Goal: Task Accomplishment & Management: Complete application form

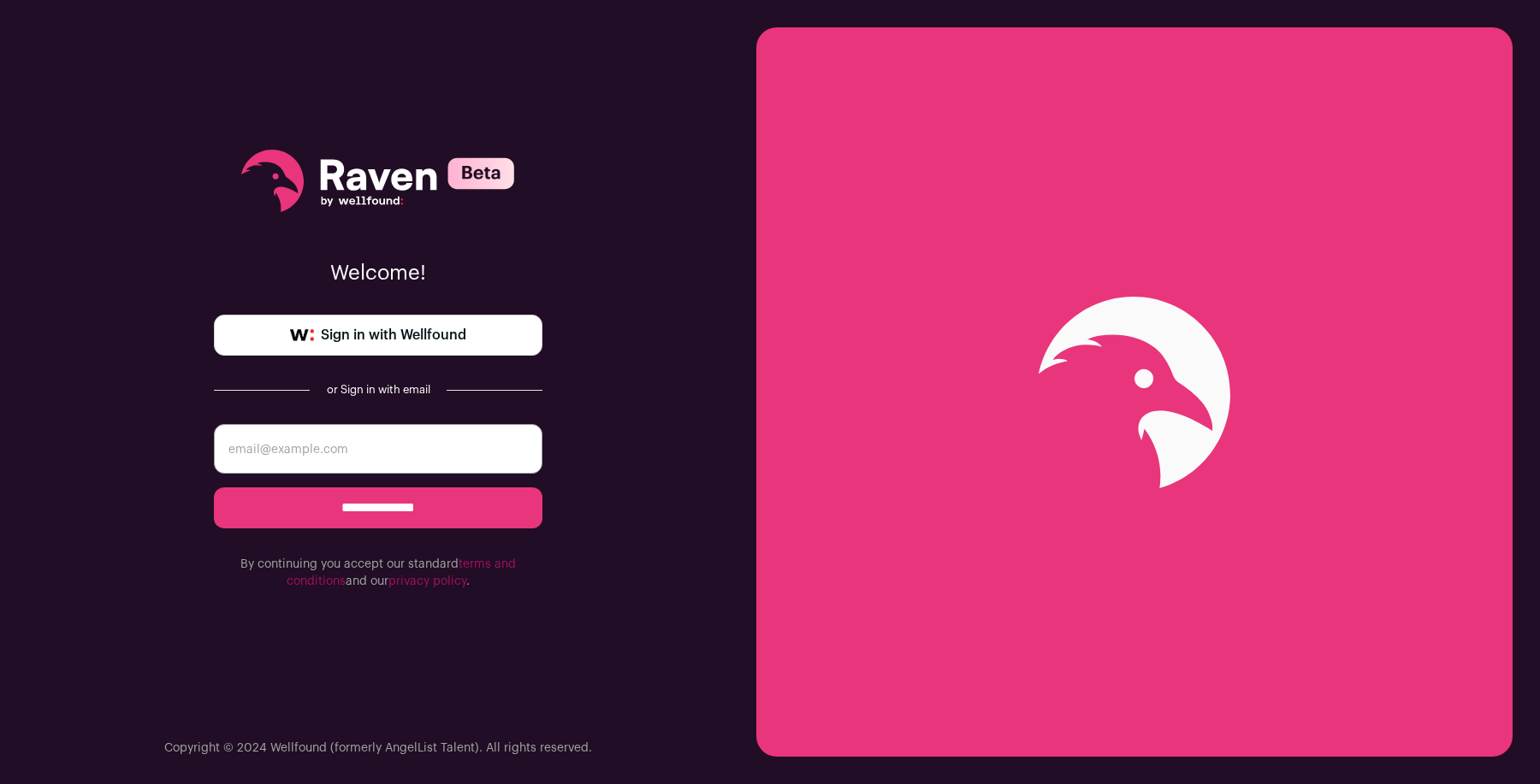
click at [422, 462] on input "email" at bounding box center [378, 448] width 329 height 49
type input "erika.frammelsberger@gmail.com"
click at [214, 487] on input "**********" at bounding box center [378, 507] width 329 height 41
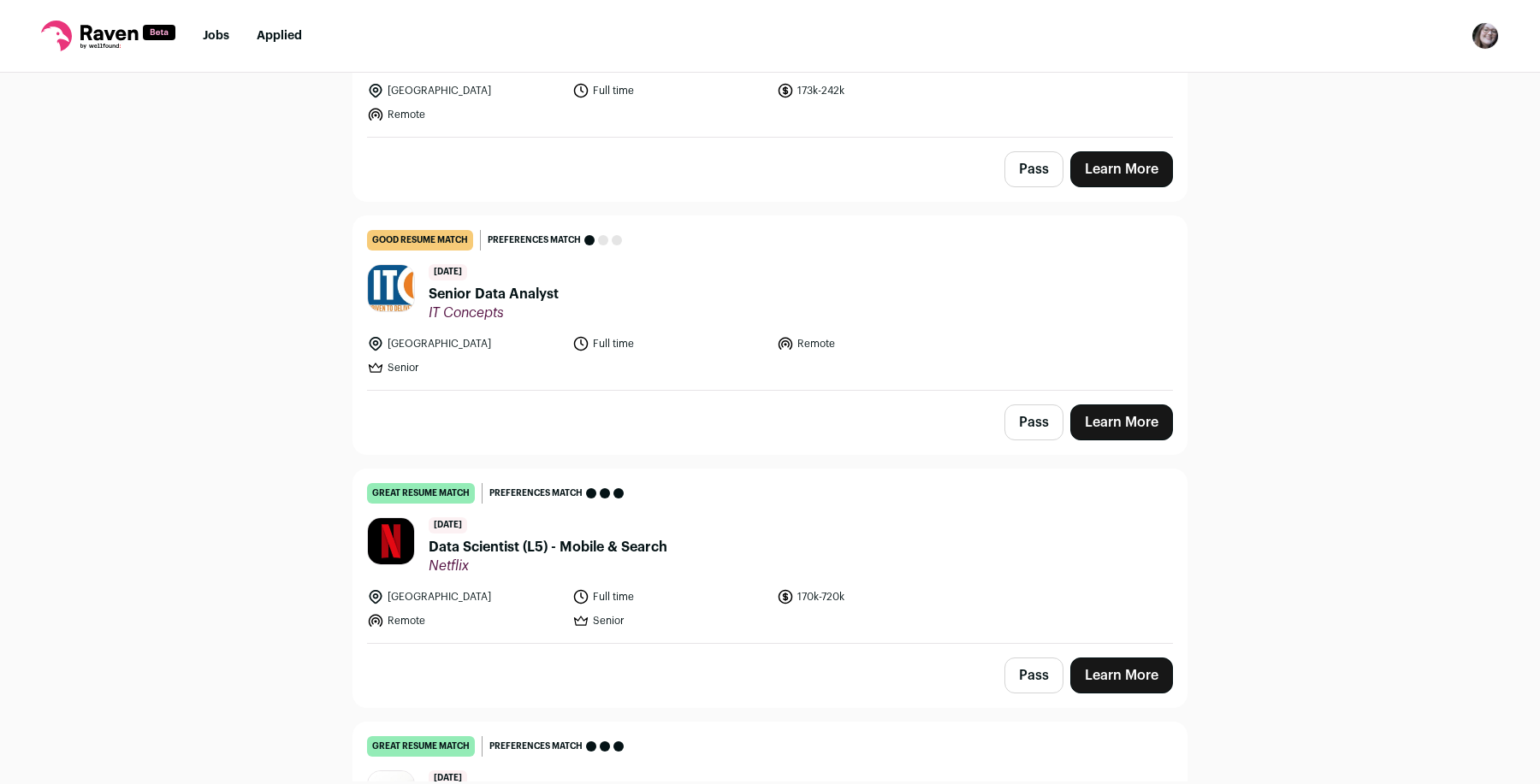
scroll to position [553, 0]
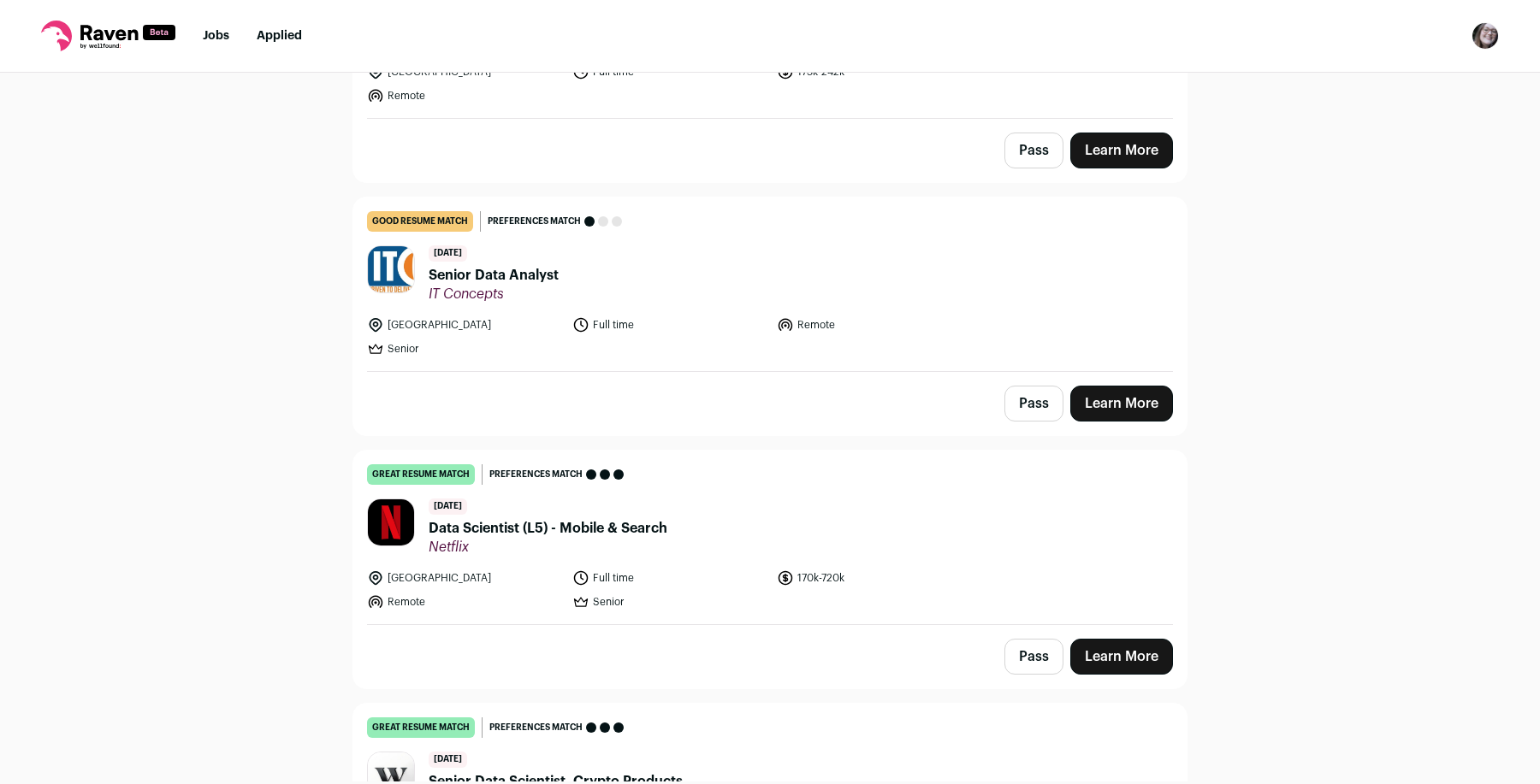
click at [626, 525] on span "Data Scientist (L5) - Mobile & Search" at bounding box center [547, 529] width 239 height 21
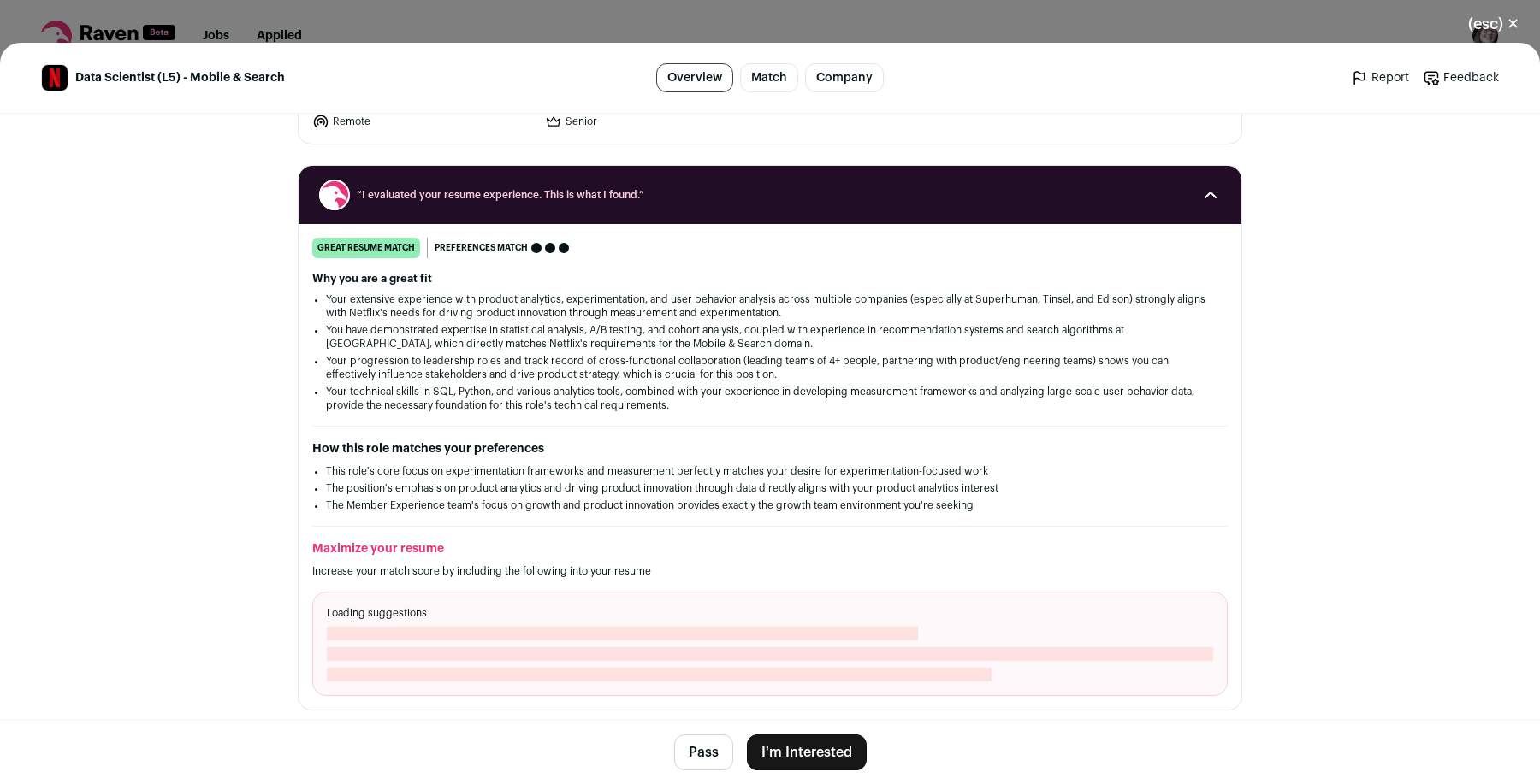
scroll to position [173, 0]
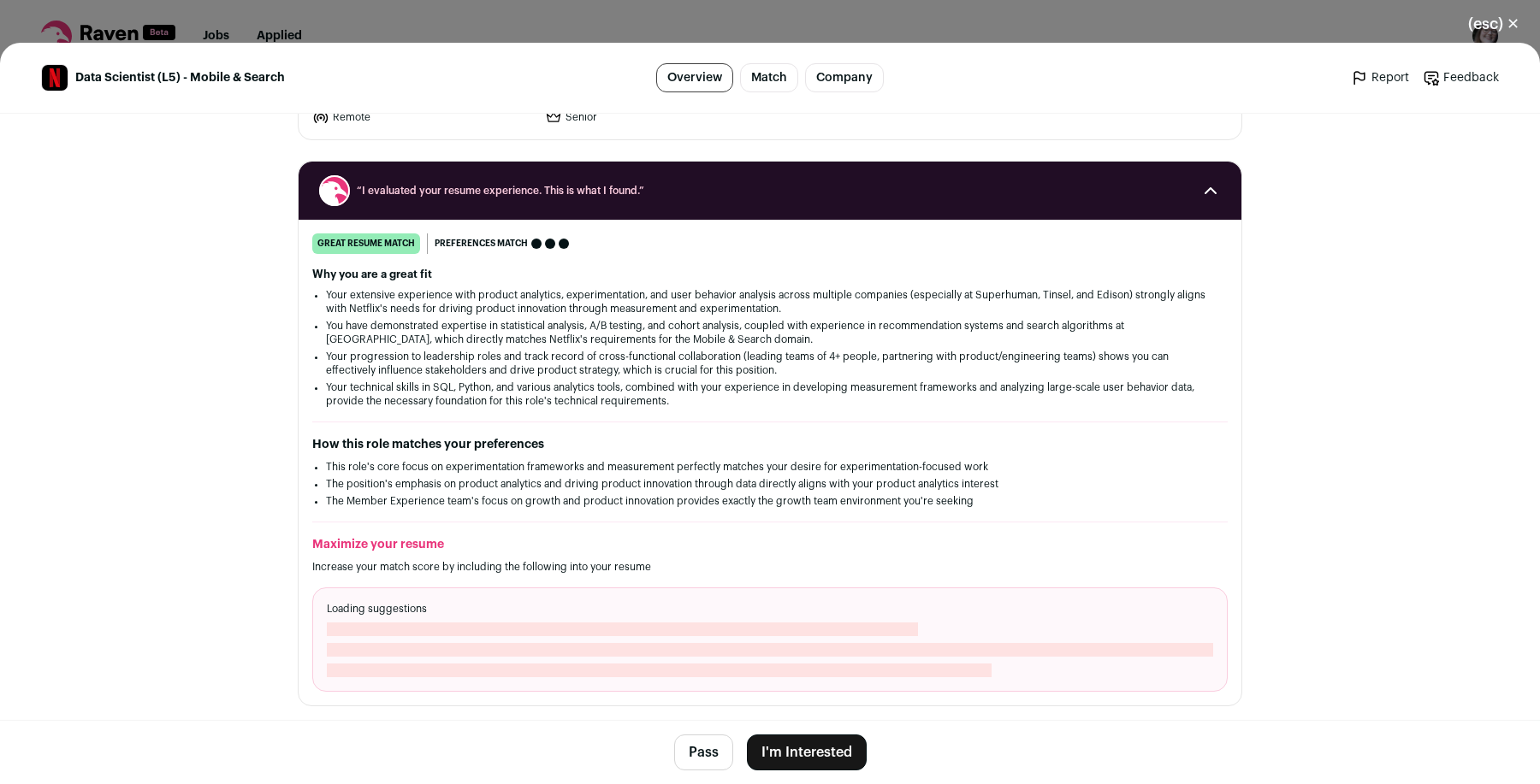
click at [788, 761] on button "I'm Interested" at bounding box center [807, 752] width 120 height 36
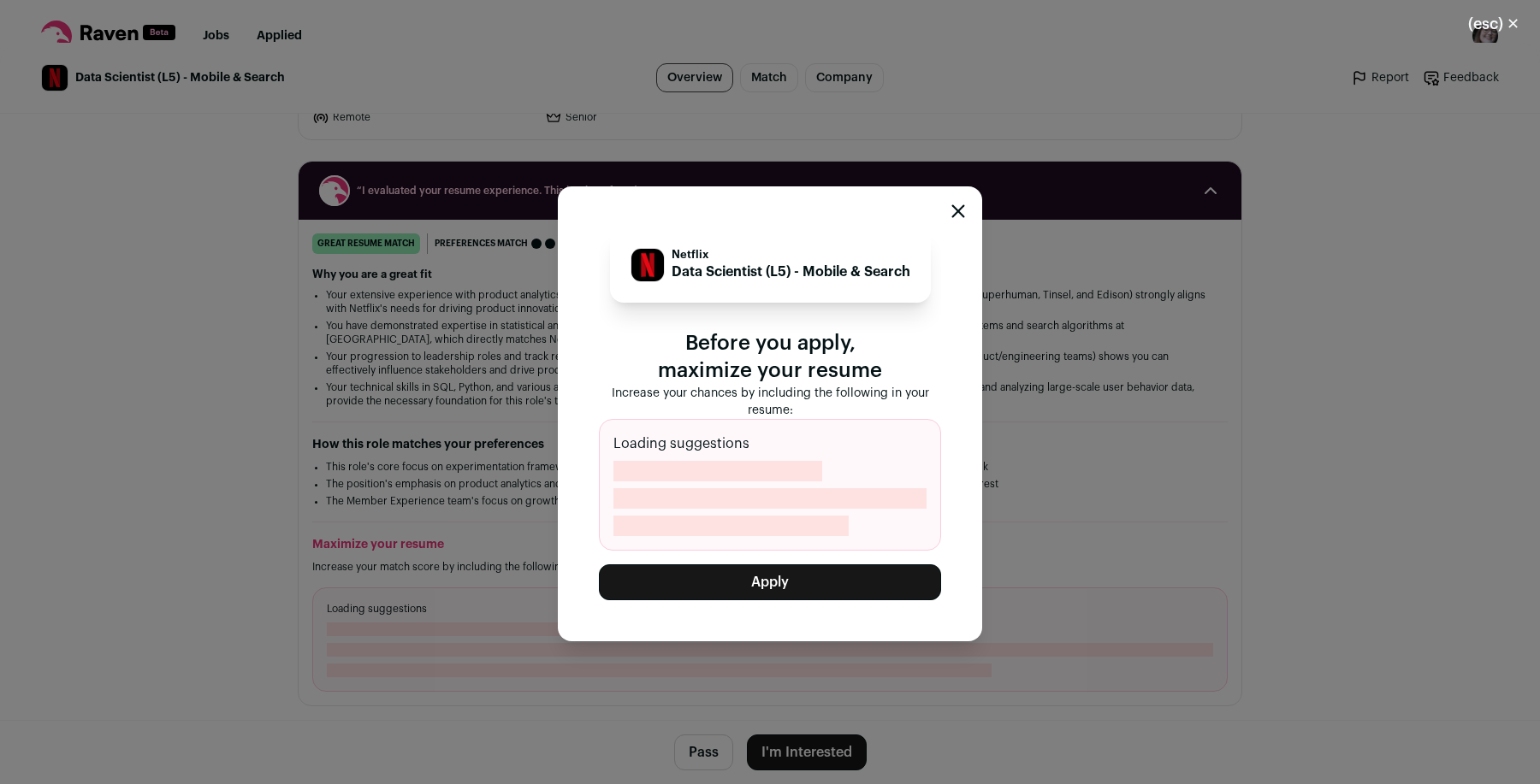
click at [733, 581] on button "Apply" at bounding box center [770, 582] width 343 height 36
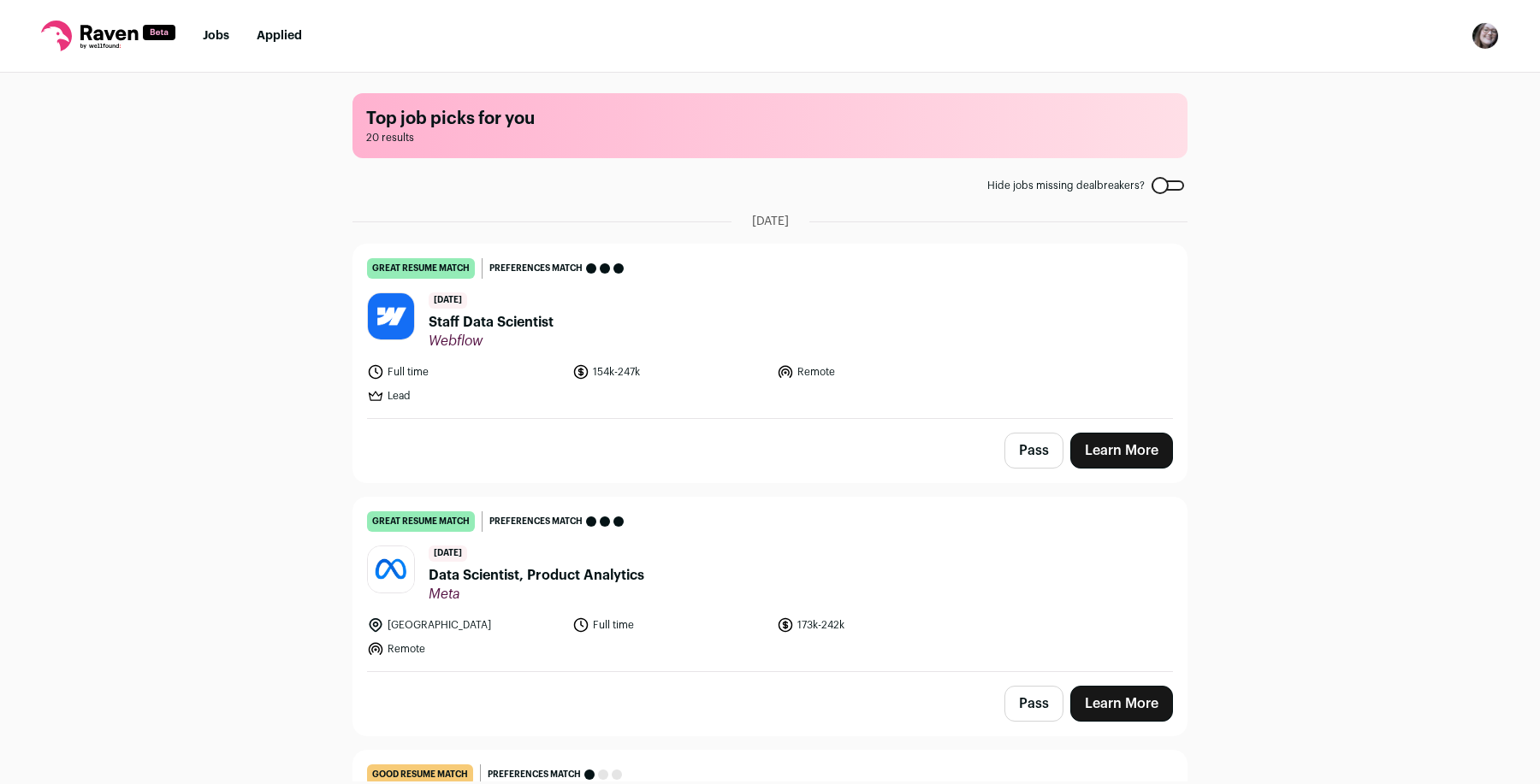
scroll to position [39, 0]
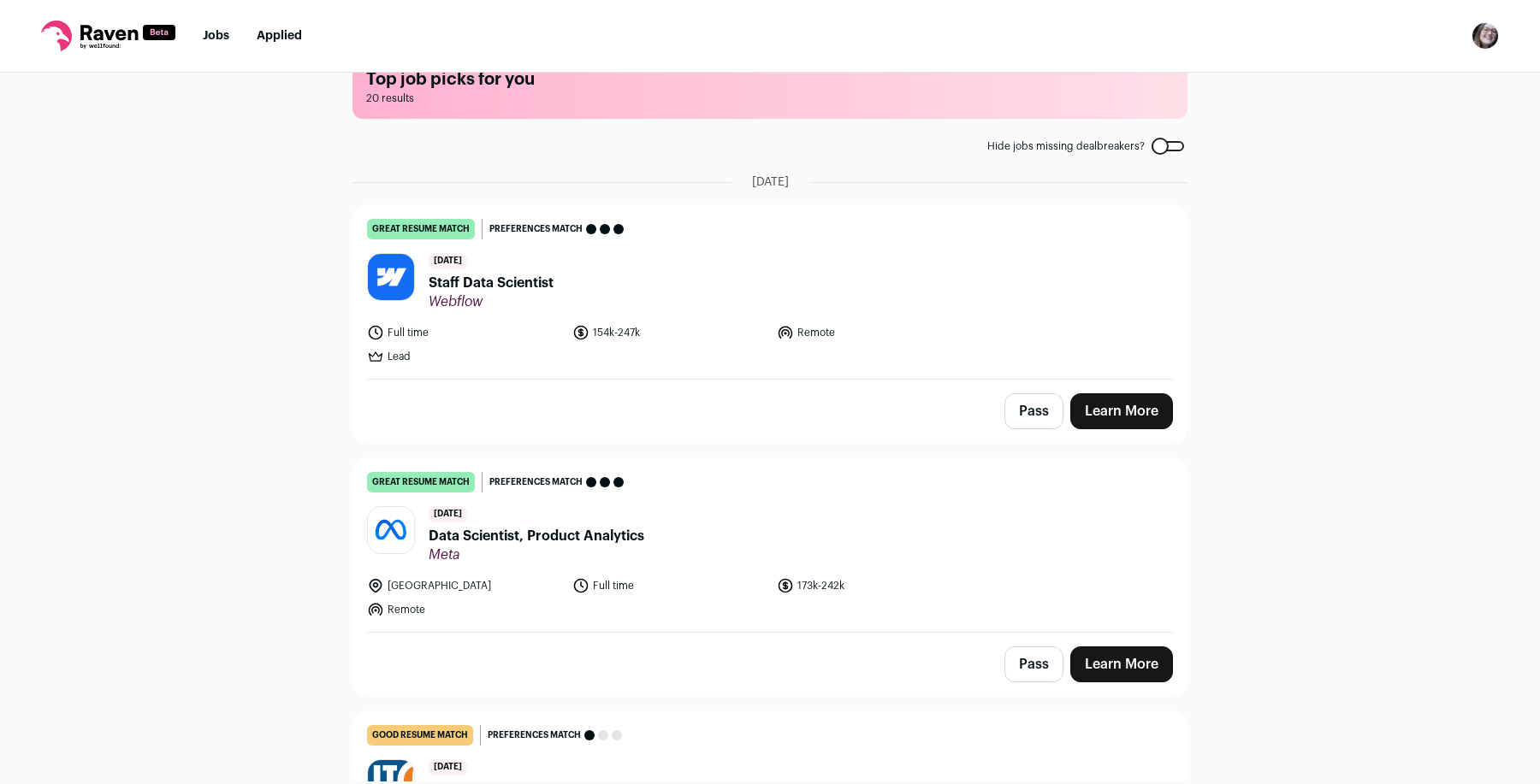
click at [867, 524] on header "6 days ago Data Scientist, Product Analytics Meta" at bounding box center [770, 535] width 806 height 57
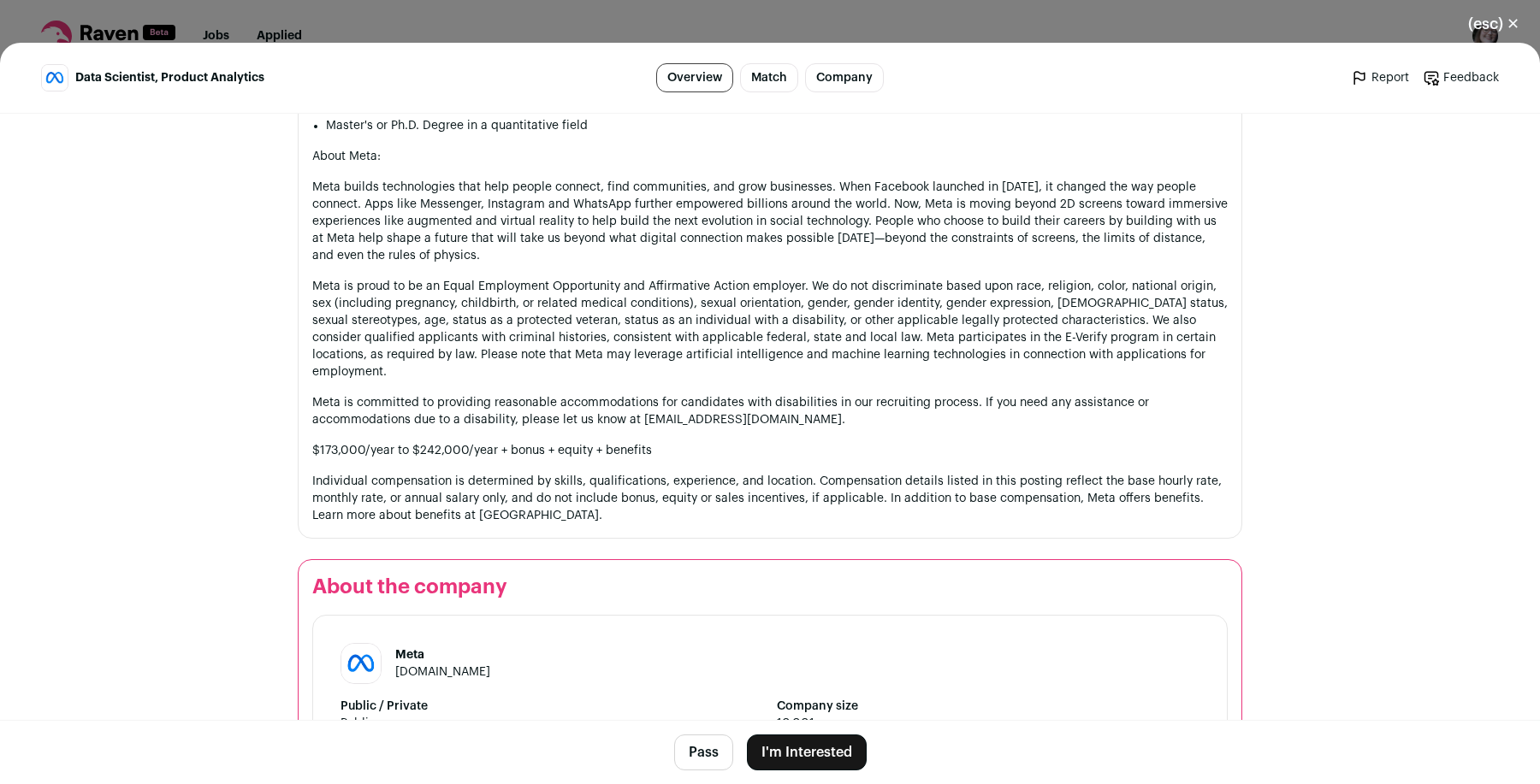
scroll to position [1495, 0]
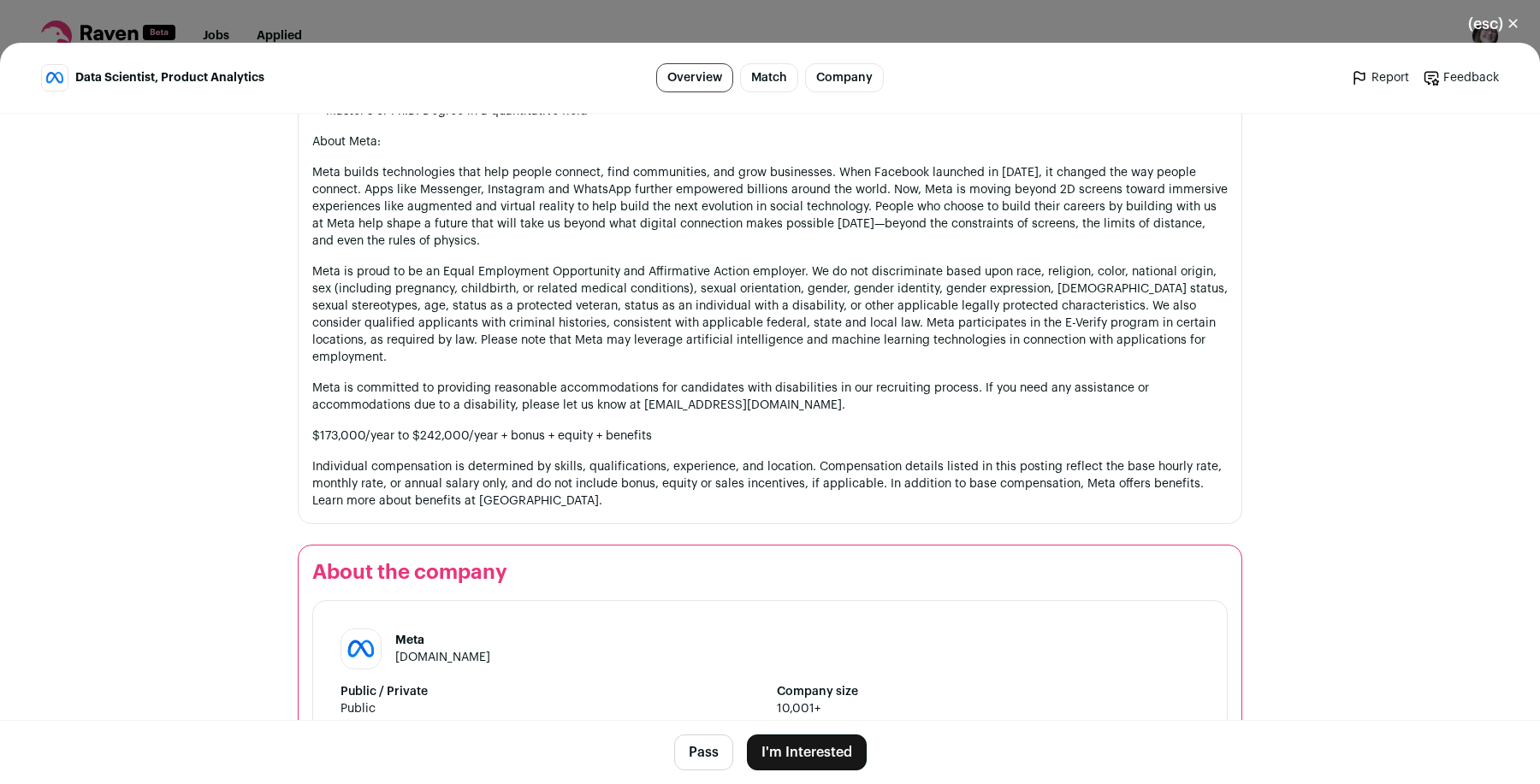
click at [1257, 16] on div "(esc) ✕ Data Scientist, Product Analytics Overview Match Company Report Feedbac…" at bounding box center [770, 392] width 1540 height 784
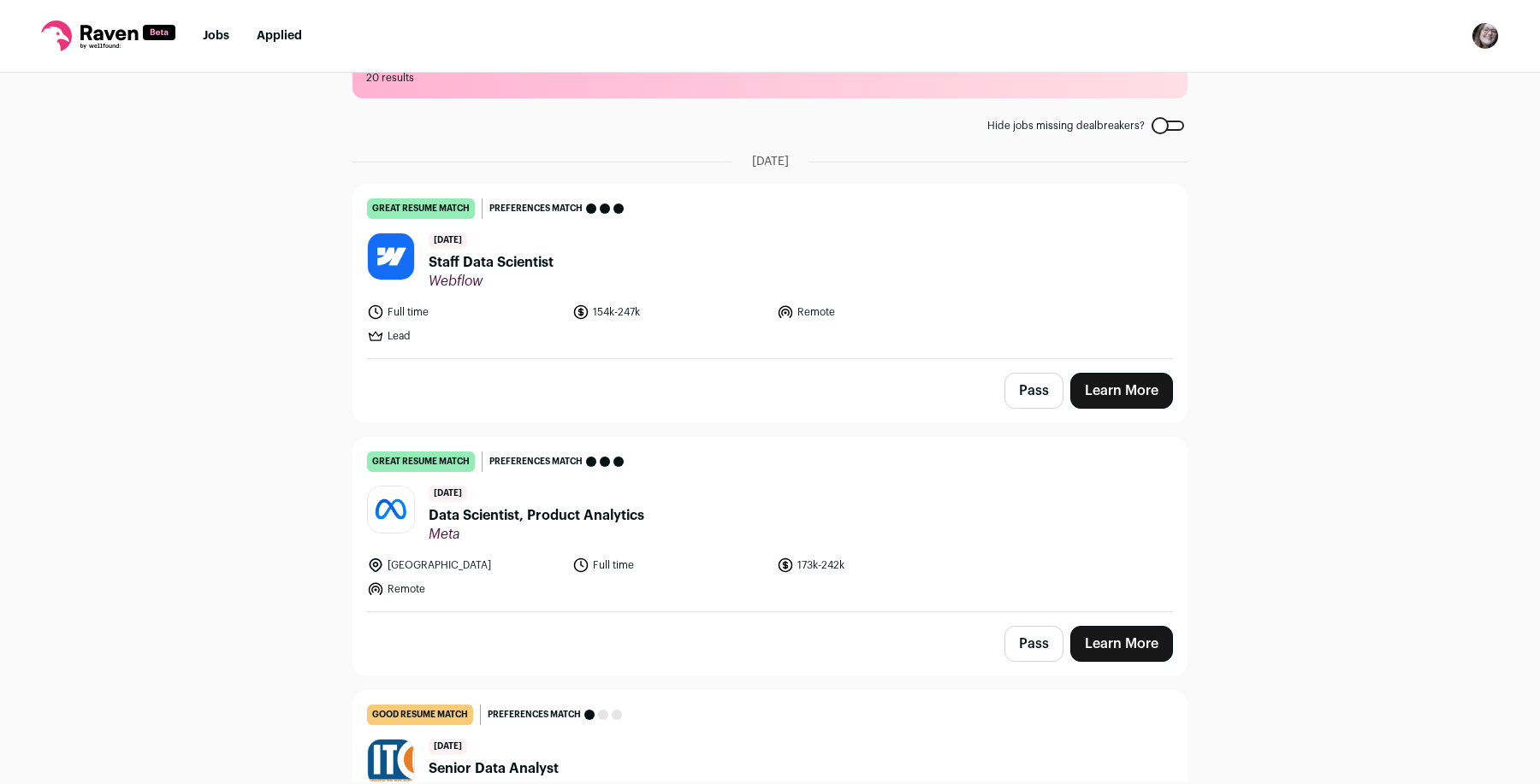
scroll to position [0, 0]
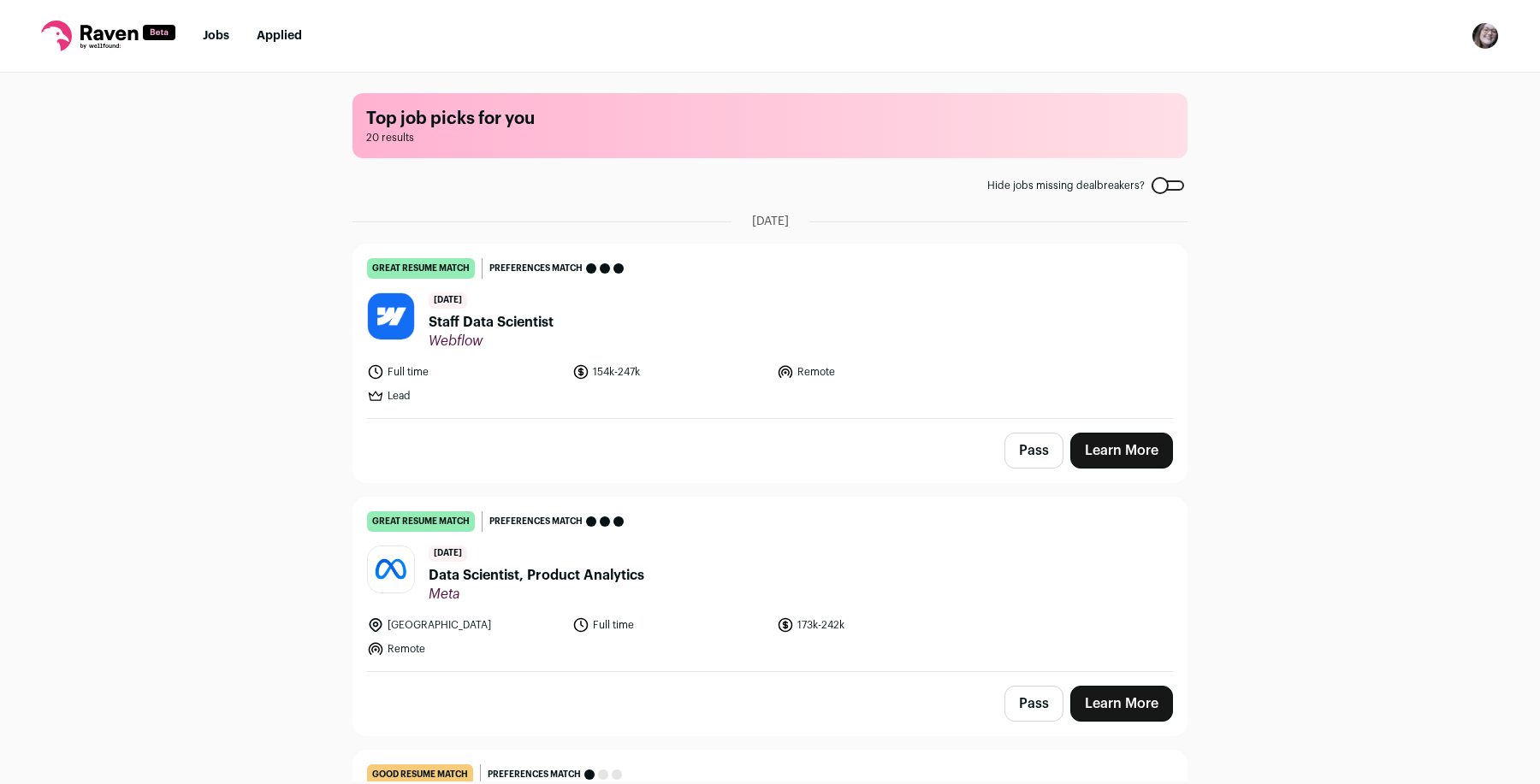
click at [757, 603] on link "great resume match You meet the must-have requirements, the nice-to-have requir…" at bounding box center [770, 585] width 834 height 173
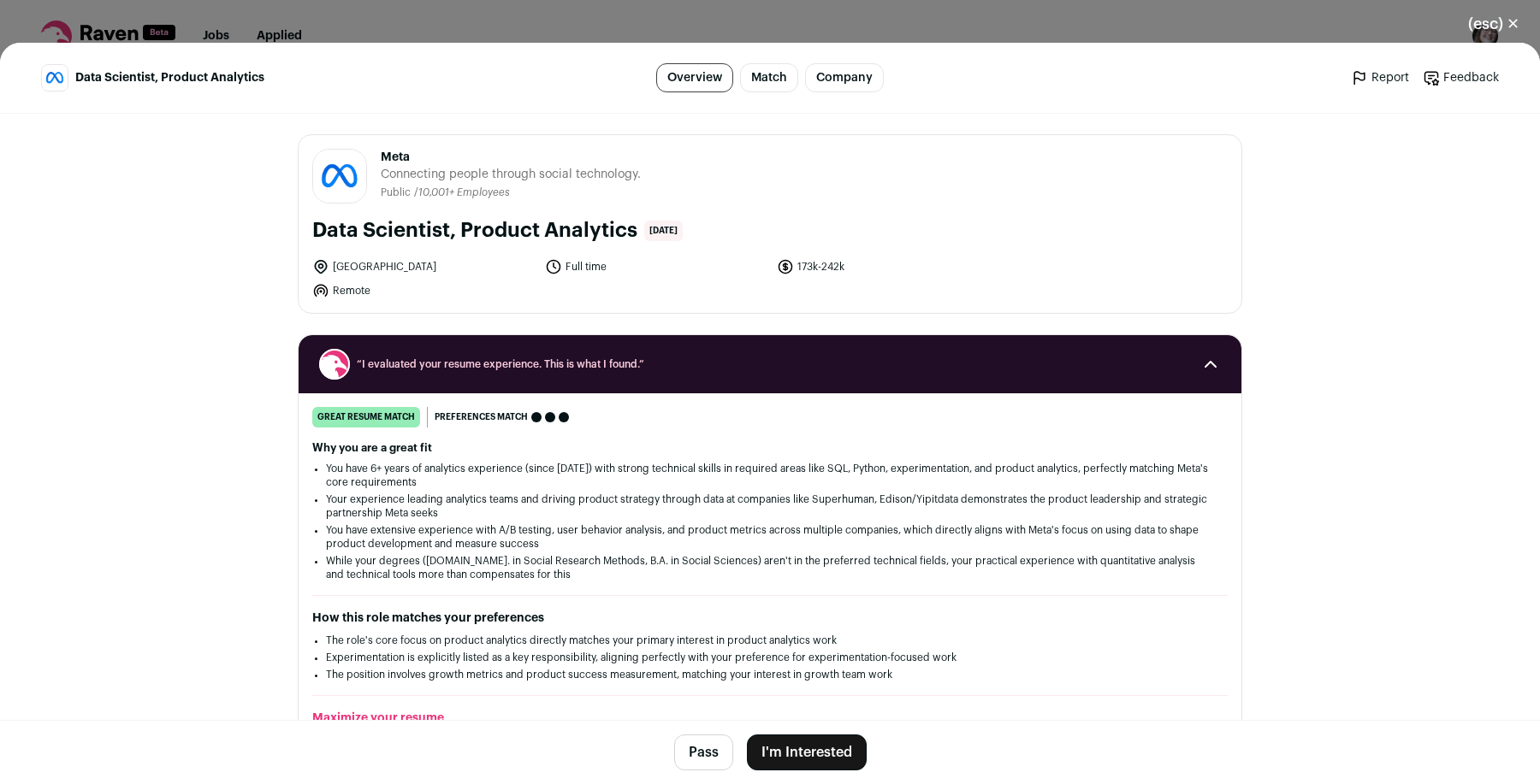
click at [1136, 23] on div "(esc) ✕ Data Scientist, Product Analytics Overview Match Company Report Feedbac…" at bounding box center [770, 392] width 1540 height 784
